Goal: Transaction & Acquisition: Purchase product/service

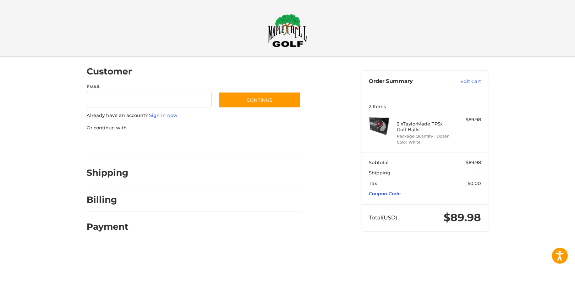
click at [385, 193] on link "Coupon Code" at bounding box center [385, 194] width 32 height 6
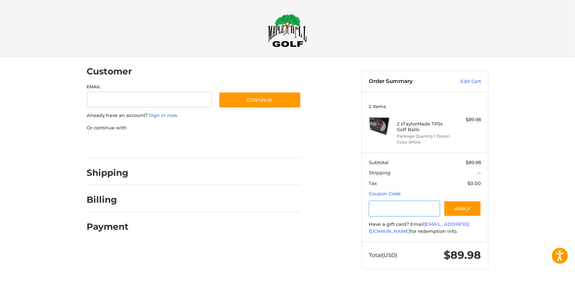
click at [386, 207] on input "Gift Certificate or Coupon Code" at bounding box center [404, 209] width 71 height 16
type input "******"
click at [468, 212] on button "Apply" at bounding box center [463, 209] width 38 height 16
